Goal: Task Accomplishment & Management: Use online tool/utility

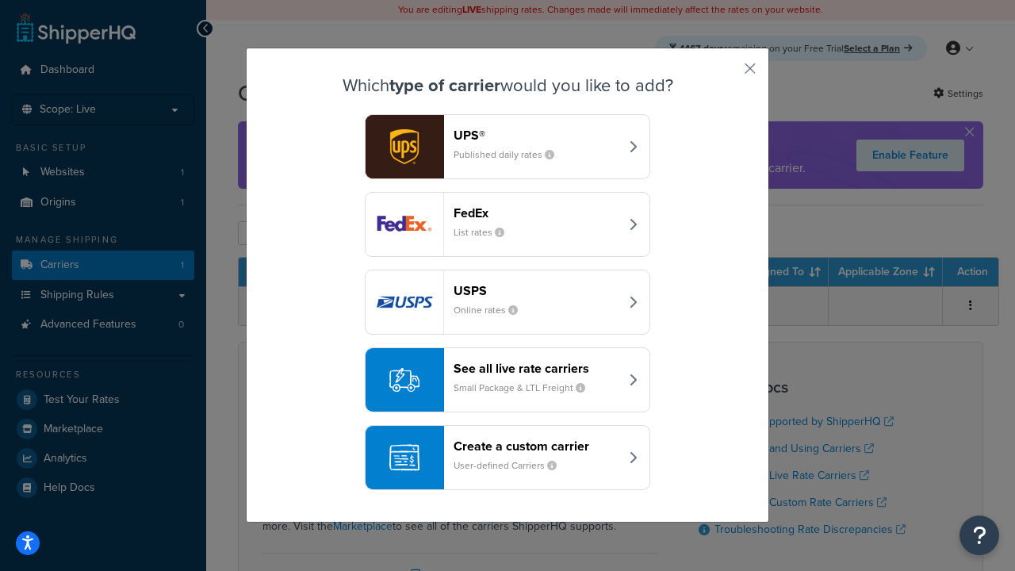
click at [508, 458] on div "Create a custom carrier User-defined Carriers" at bounding box center [537, 458] width 166 height 38
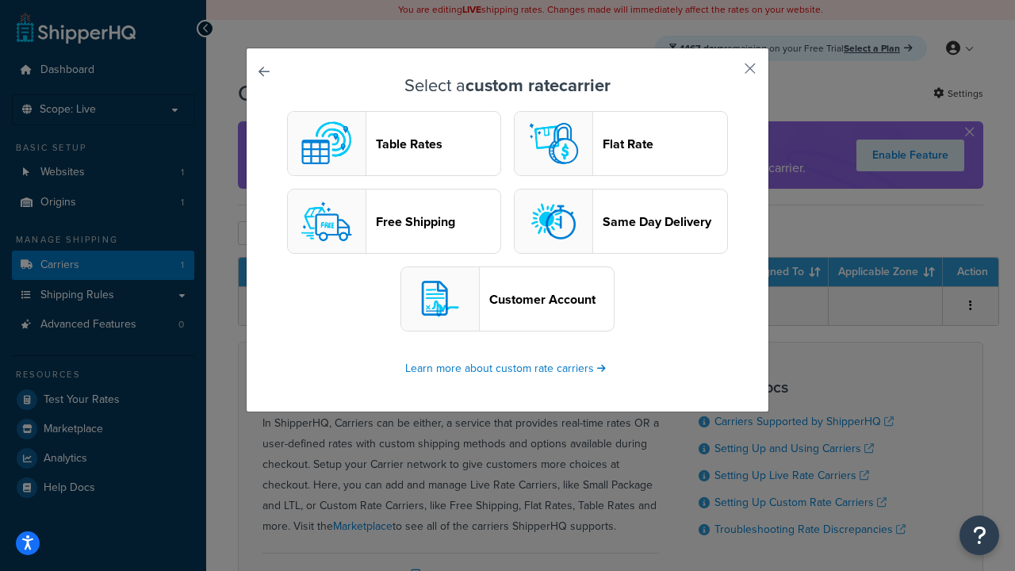
click at [394, 144] on header "Table Rates" at bounding box center [438, 143] width 125 height 15
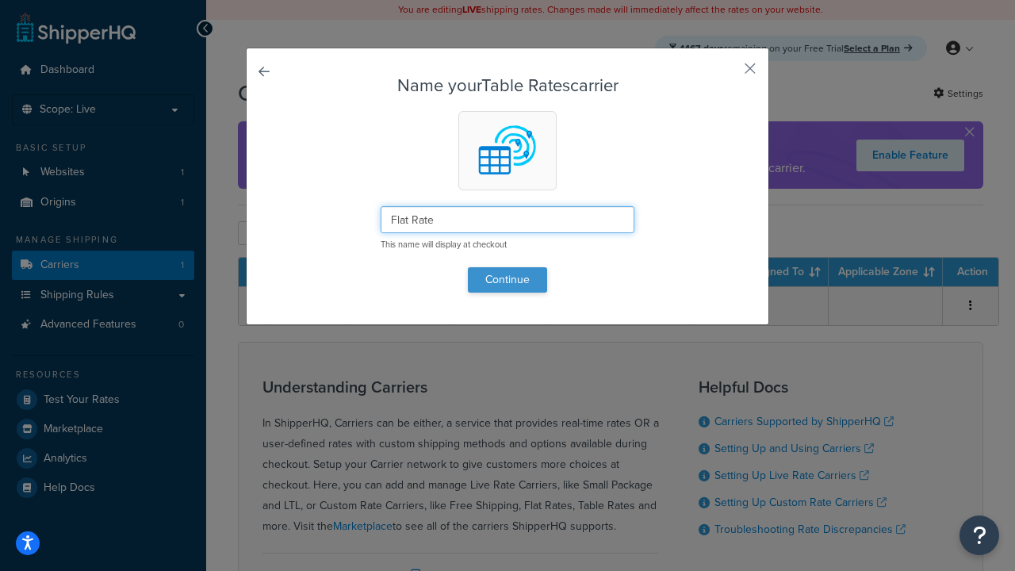
type input "Flat Rate"
click at [508, 279] on button "Continue" at bounding box center [507, 279] width 79 height 25
